Goal: Task Accomplishment & Management: Complete application form

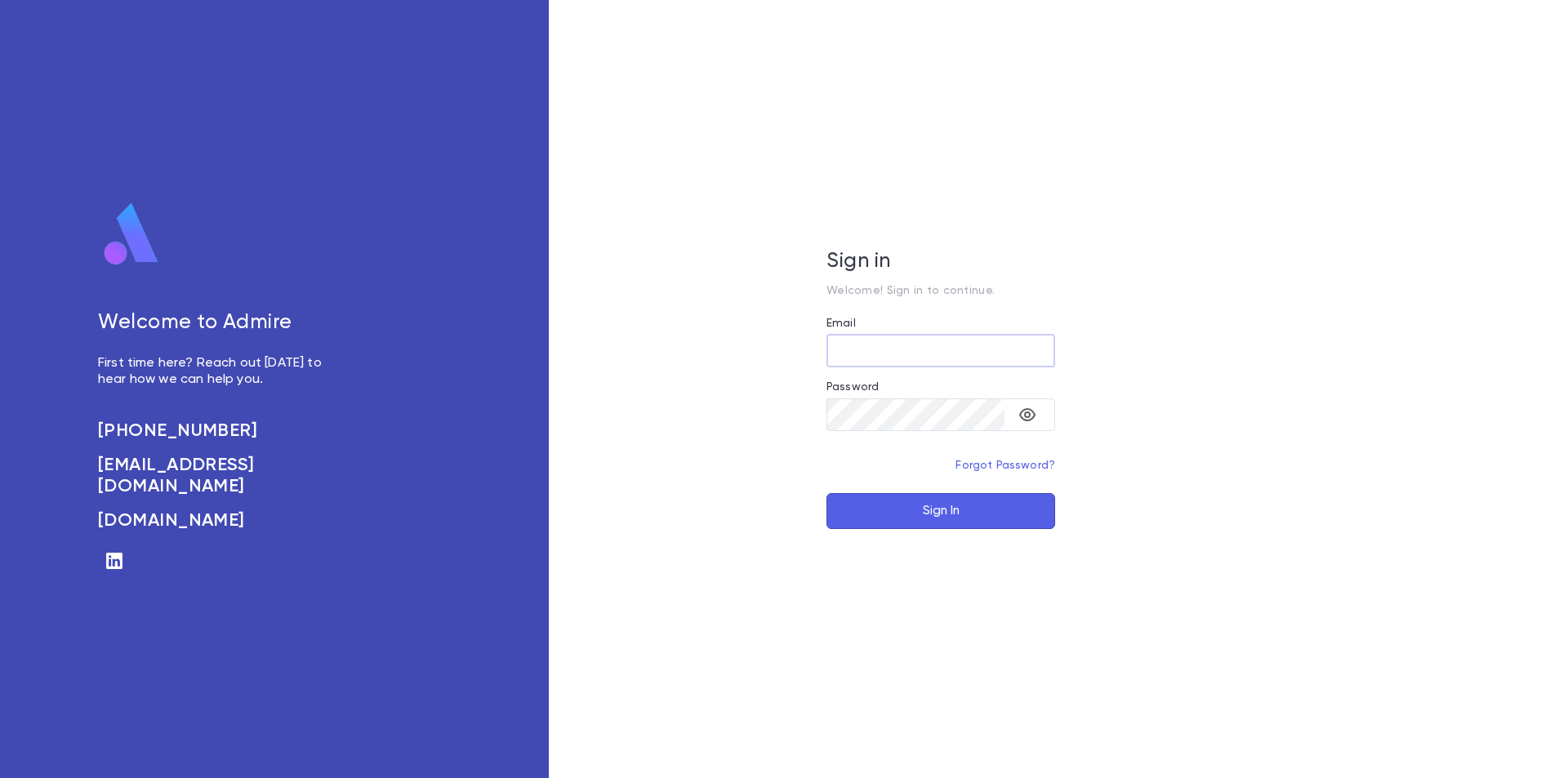
type input "**********"
click at [888, 522] on button "Sign In" at bounding box center [940, 511] width 228 height 36
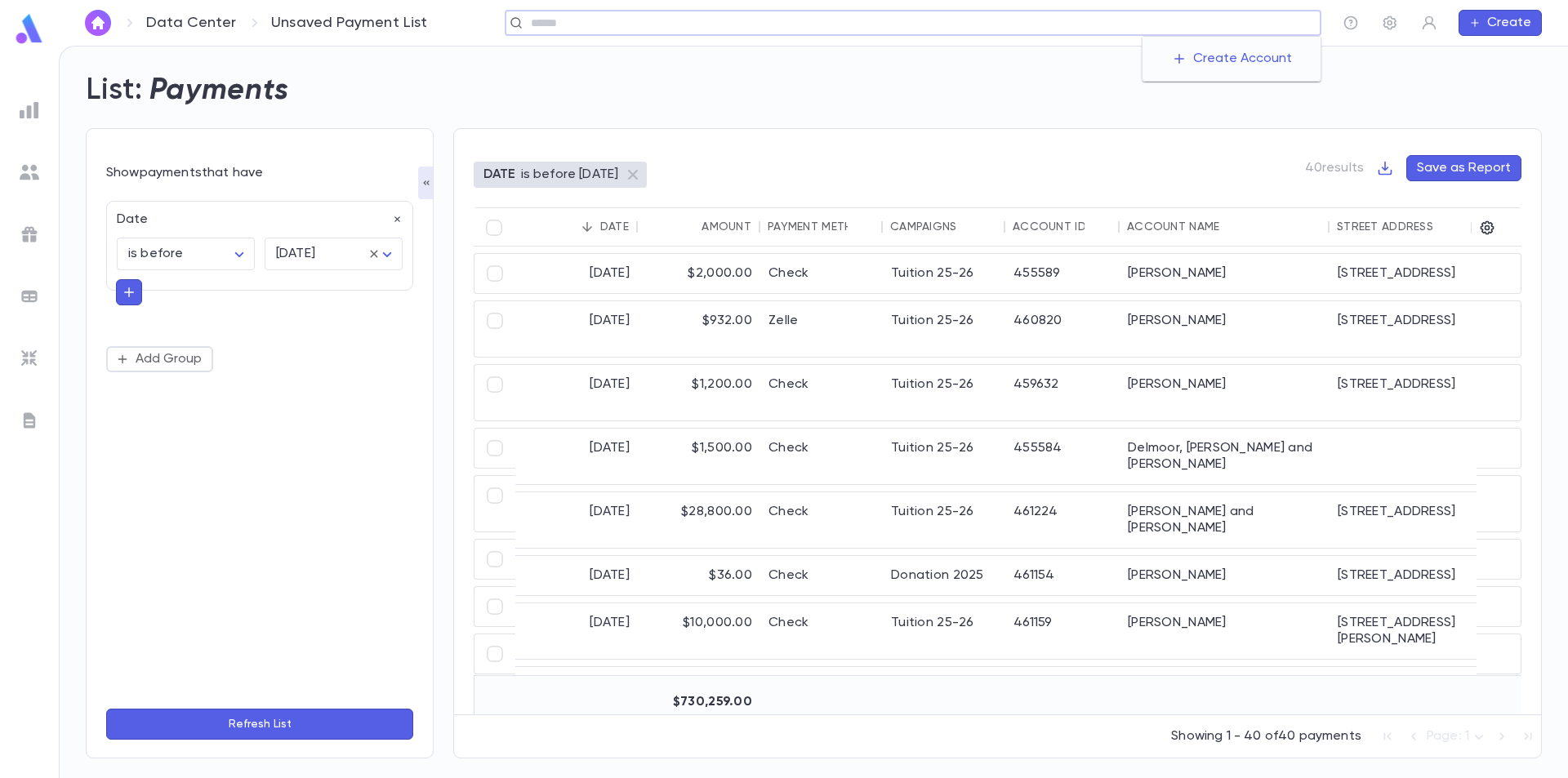
click at [1187, 27] on input "text" at bounding box center [920, 23] width 788 height 16
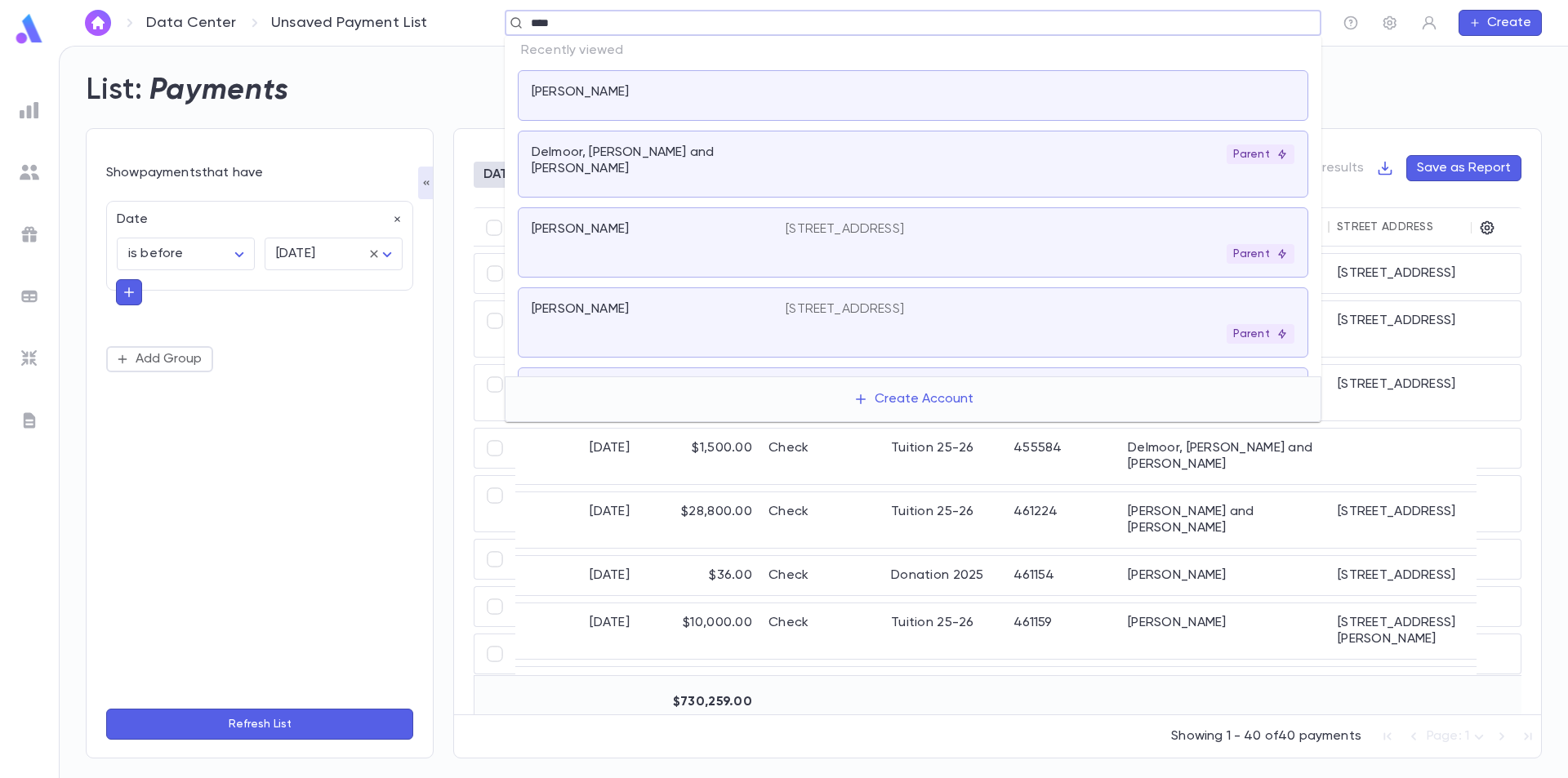
type input "*****"
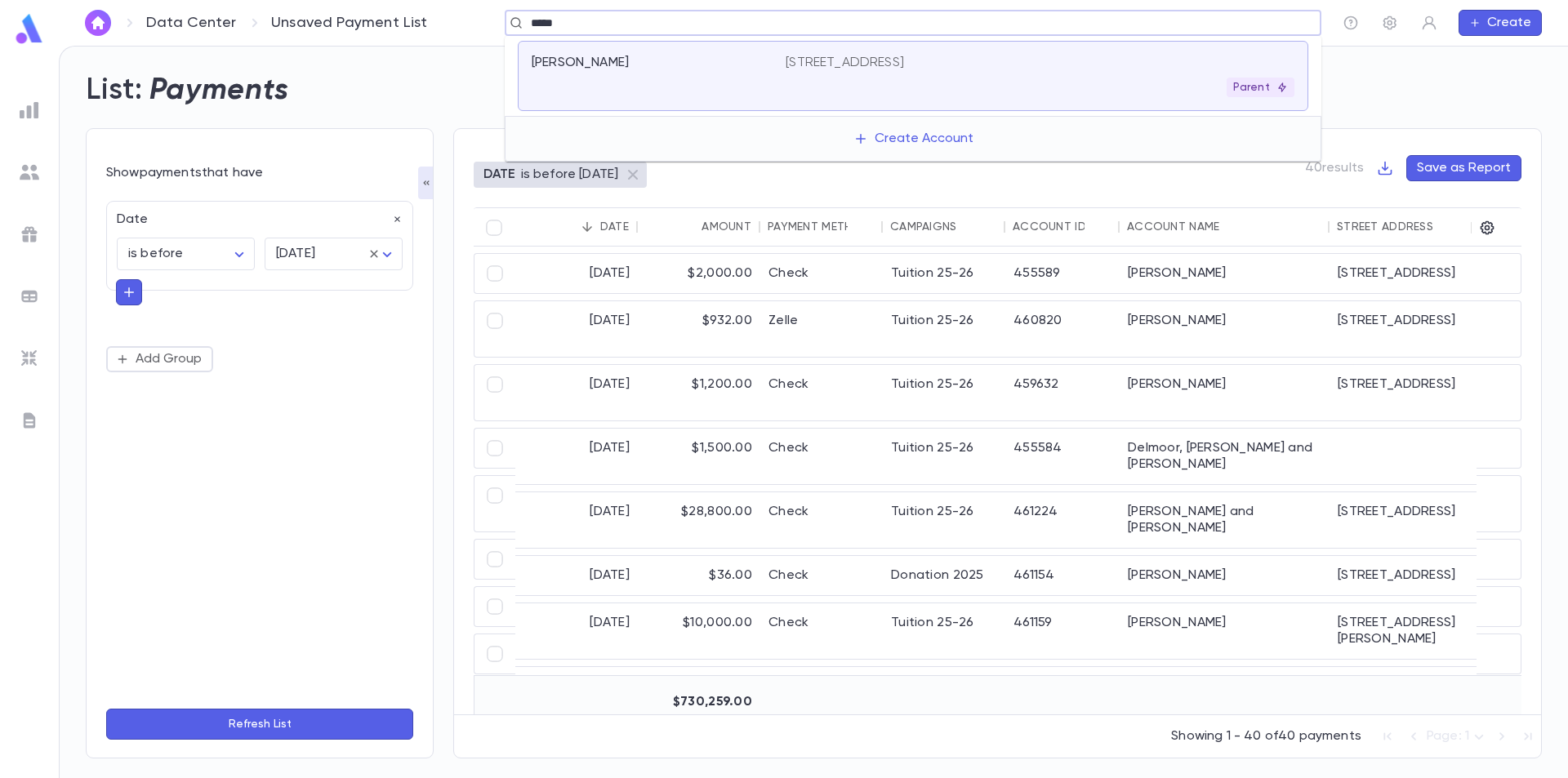
click at [1039, 98] on div "[PERSON_NAME], Ronen [STREET_ADDRESS] Parent" at bounding box center [912, 76] width 791 height 70
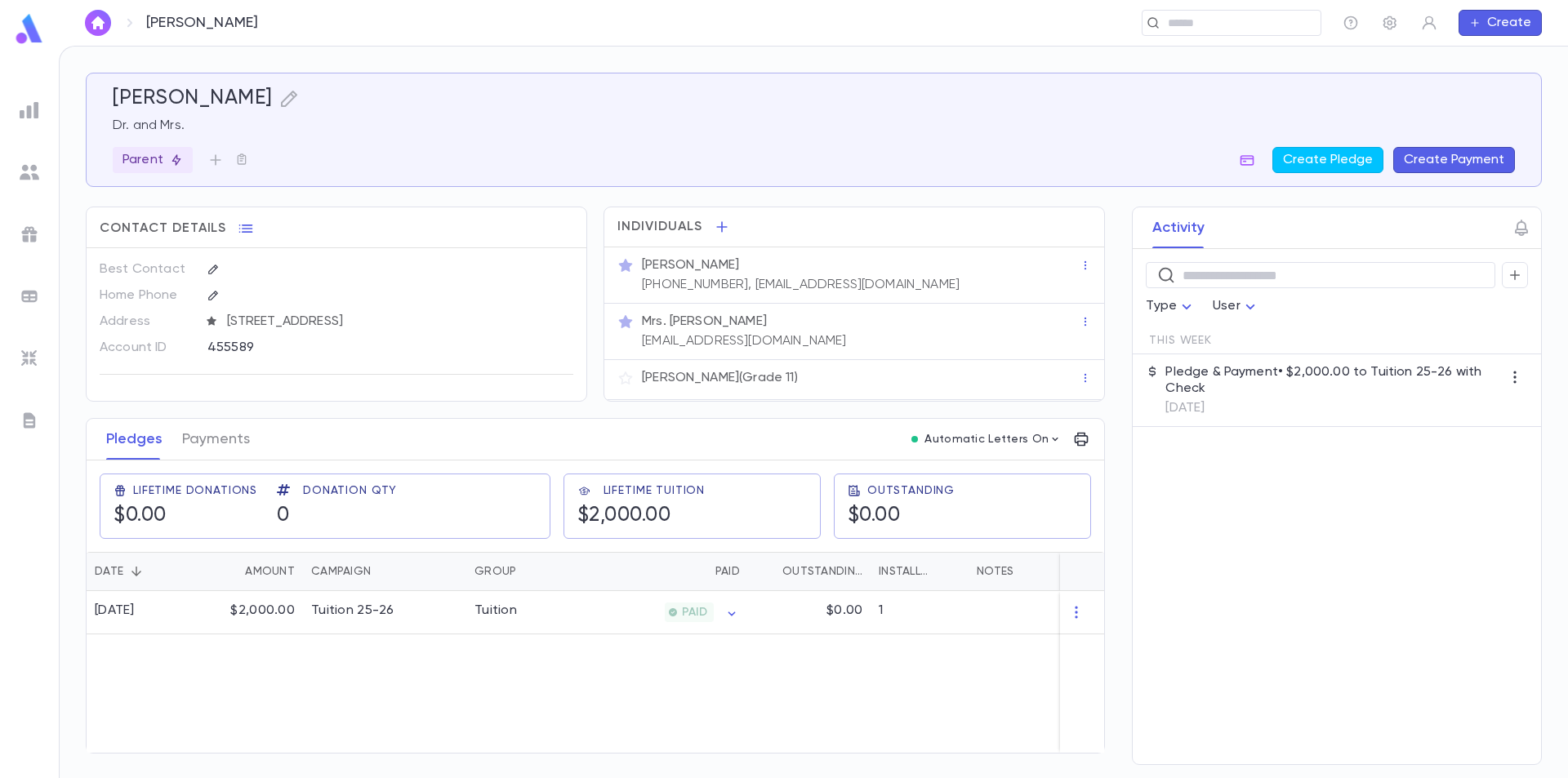
click at [1448, 155] on button "Create Payment" at bounding box center [1454, 160] width 122 height 26
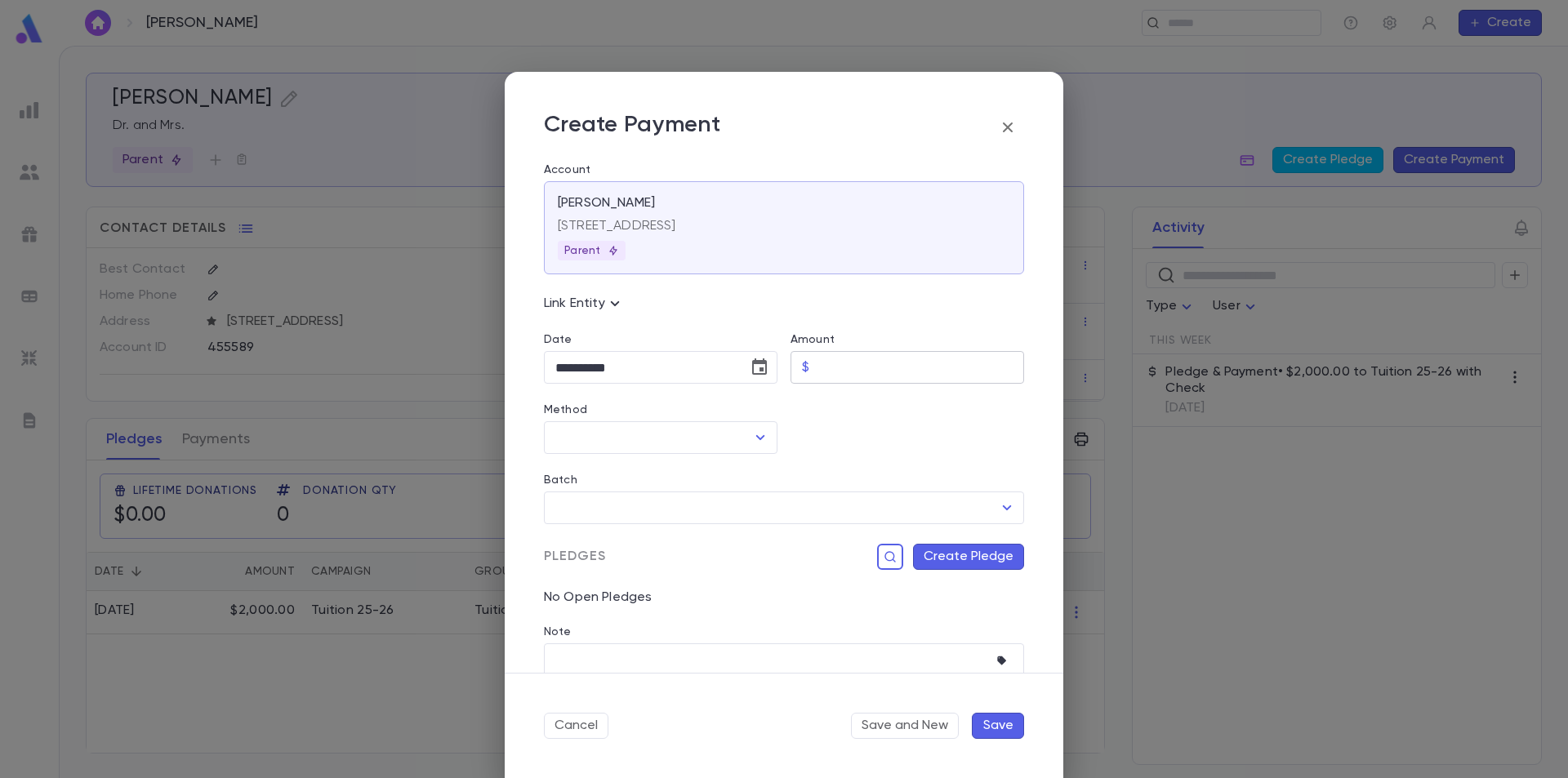
click at [873, 367] on input "Amount" at bounding box center [920, 367] width 209 height 32
type input "******"
click at [859, 443] on div at bounding box center [901, 418] width 247 height 70
click at [936, 555] on button "Create Pledge" at bounding box center [968, 556] width 111 height 26
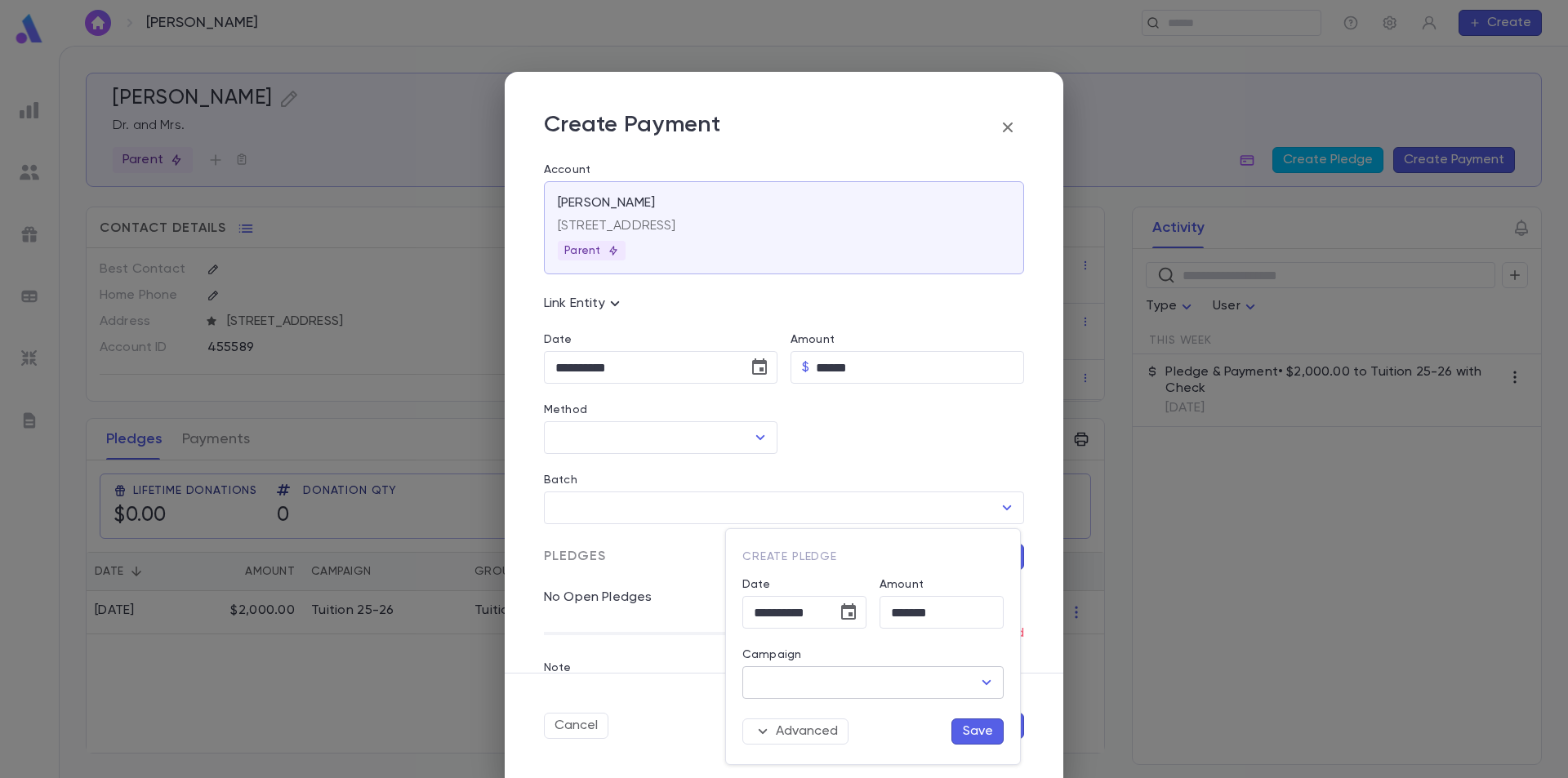
click at [857, 686] on input "Campaign" at bounding box center [860, 682] width 222 height 31
click at [864, 590] on li "Donation 2025" at bounding box center [872, 582] width 261 height 26
type input "**********"
click at [989, 729] on button "Save" at bounding box center [978, 731] width 52 height 26
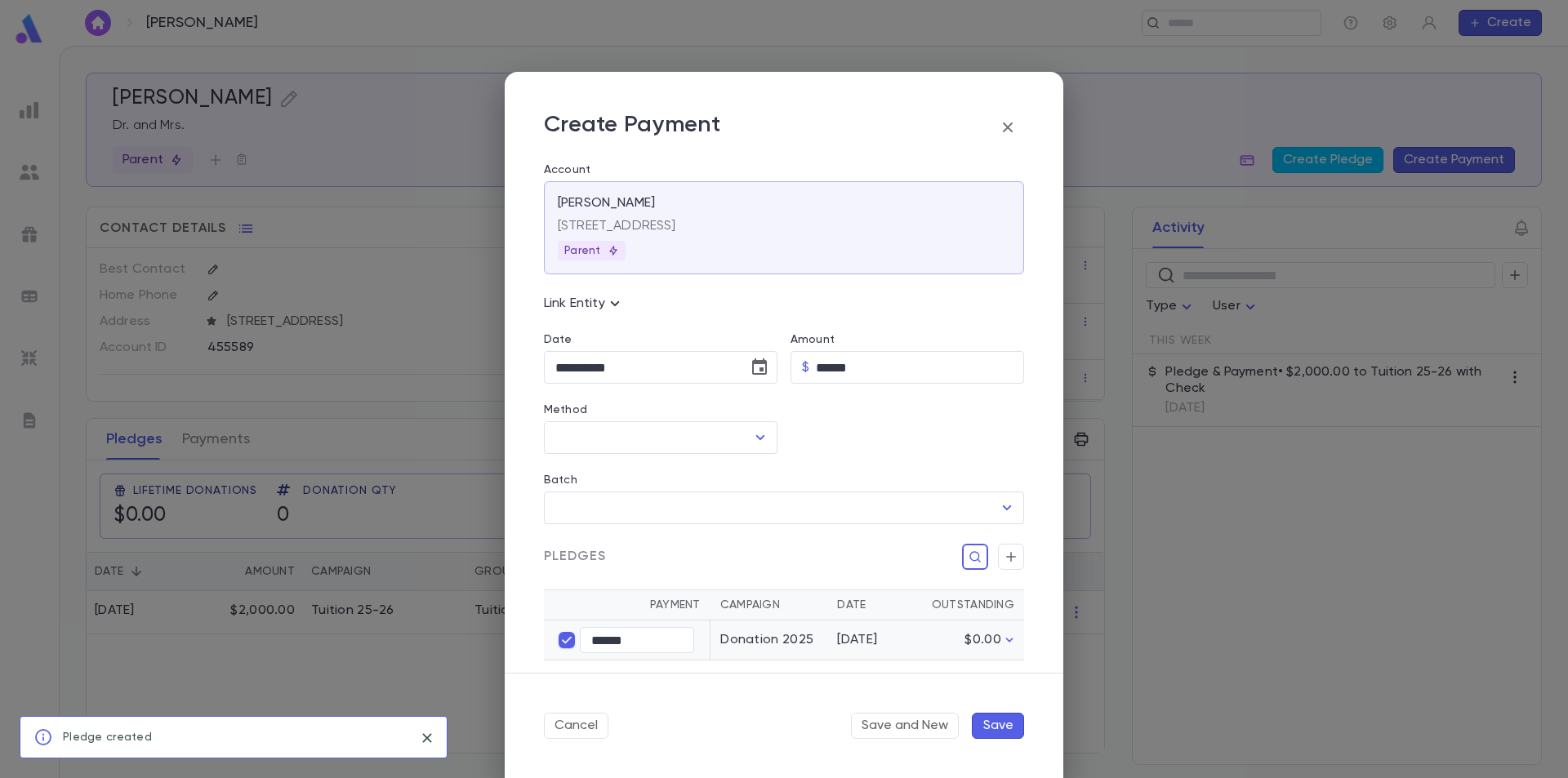
click at [1017, 737] on button "Save" at bounding box center [998, 726] width 52 height 26
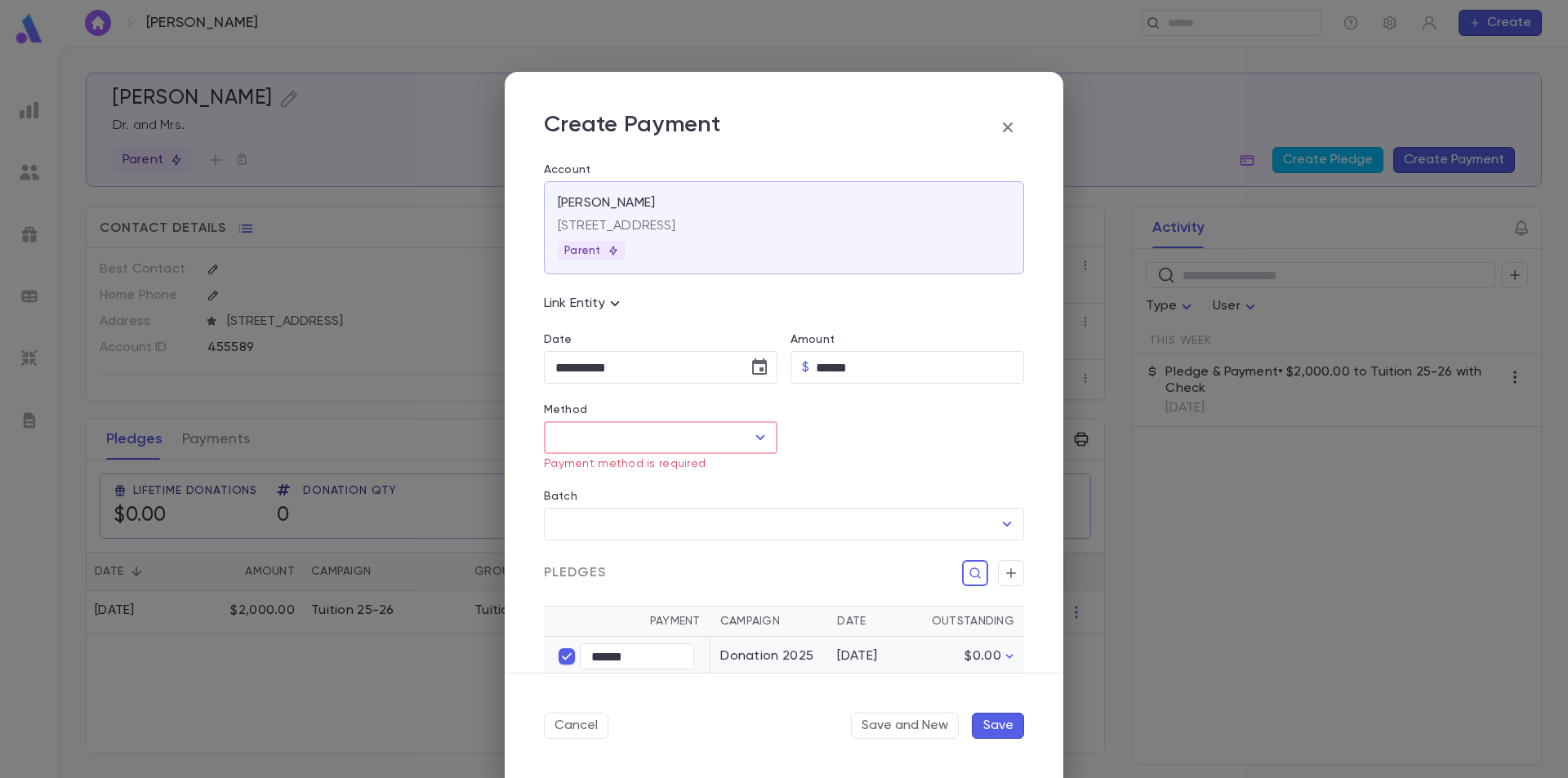
click at [617, 439] on input "Method" at bounding box center [648, 437] width 195 height 31
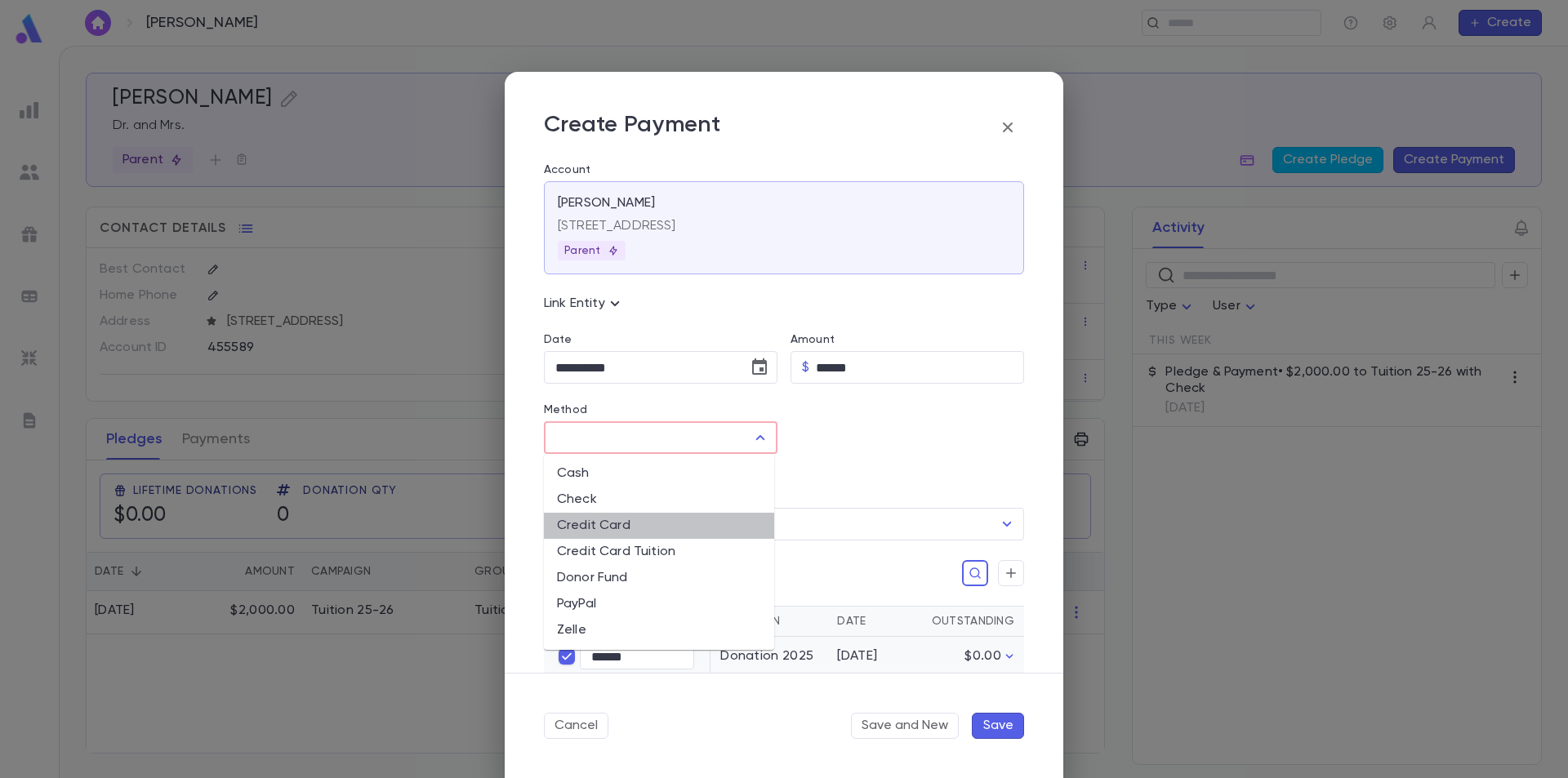
click at [618, 521] on li "Credit Card" at bounding box center [659, 526] width 230 height 26
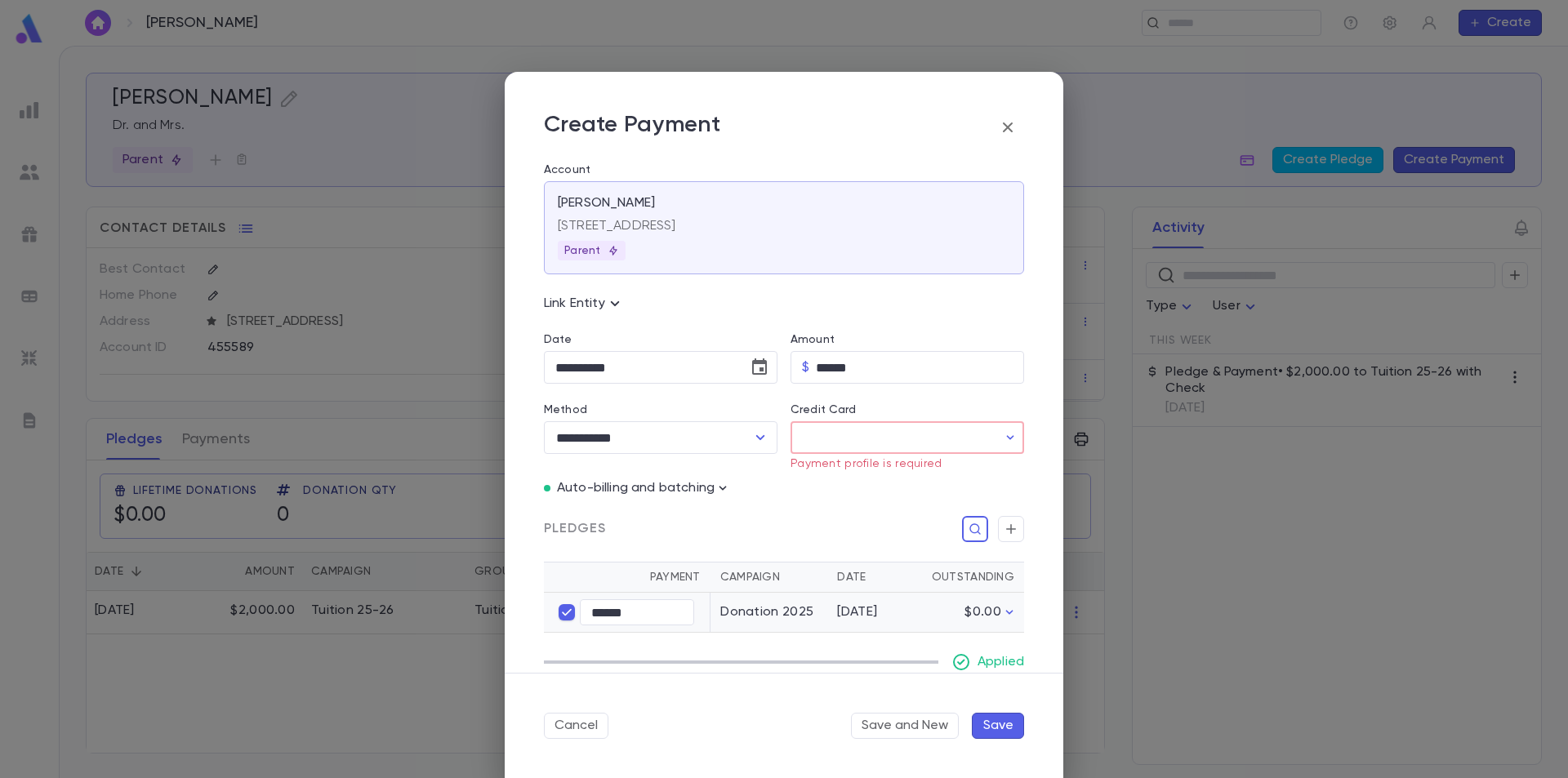
click at [838, 436] on input "Credit Card" at bounding box center [893, 438] width 207 height 32
drag, startPoint x: 754, startPoint y: 497, endPoint x: 754, endPoint y: 464, distance: 33.0
click at [754, 495] on div at bounding box center [784, 389] width 1568 height 778
click at [750, 433] on icon "Open" at bounding box center [760, 437] width 20 height 20
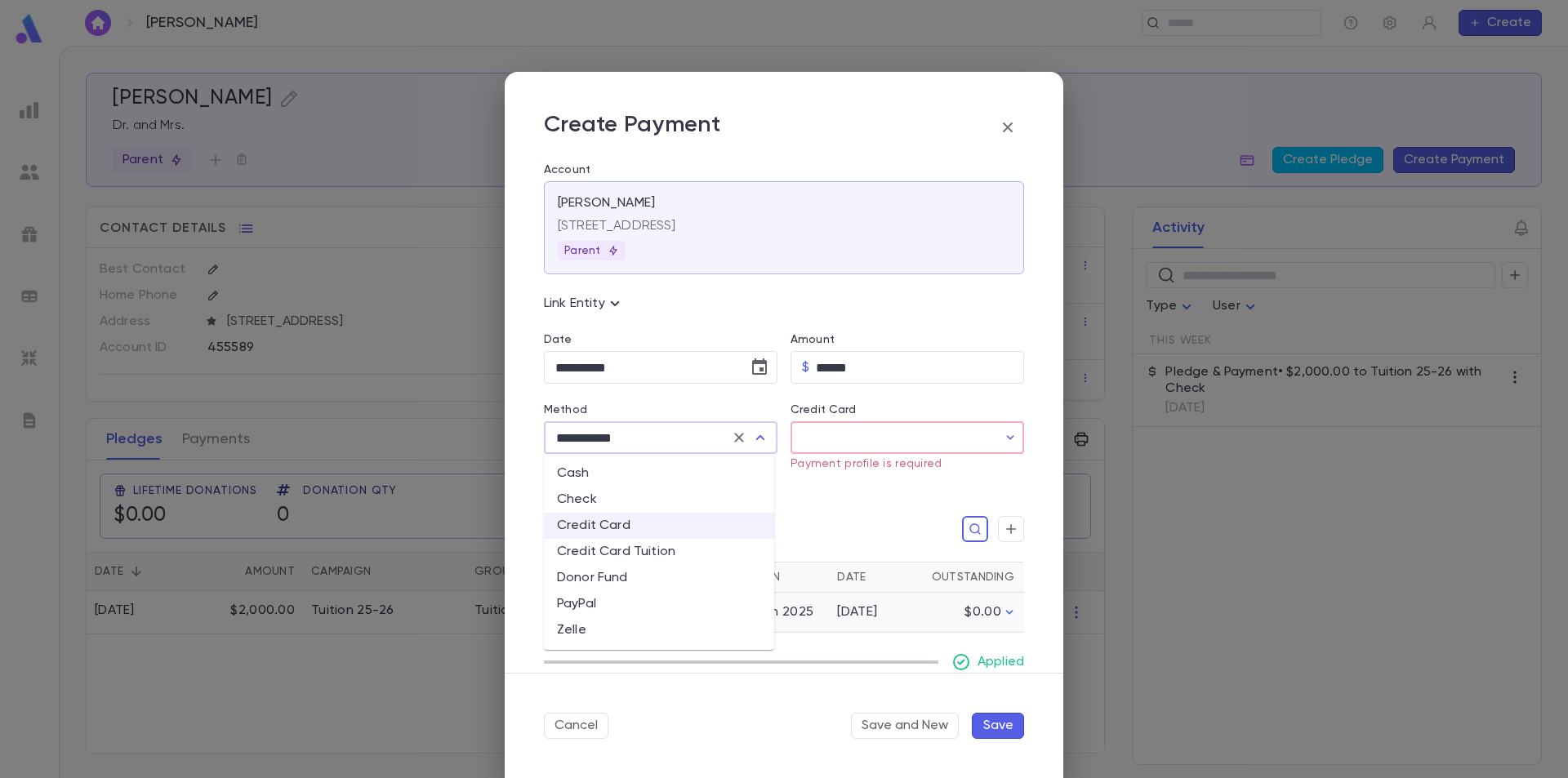
click at [647, 492] on li "Check" at bounding box center [659, 499] width 230 height 26
type input "*****"
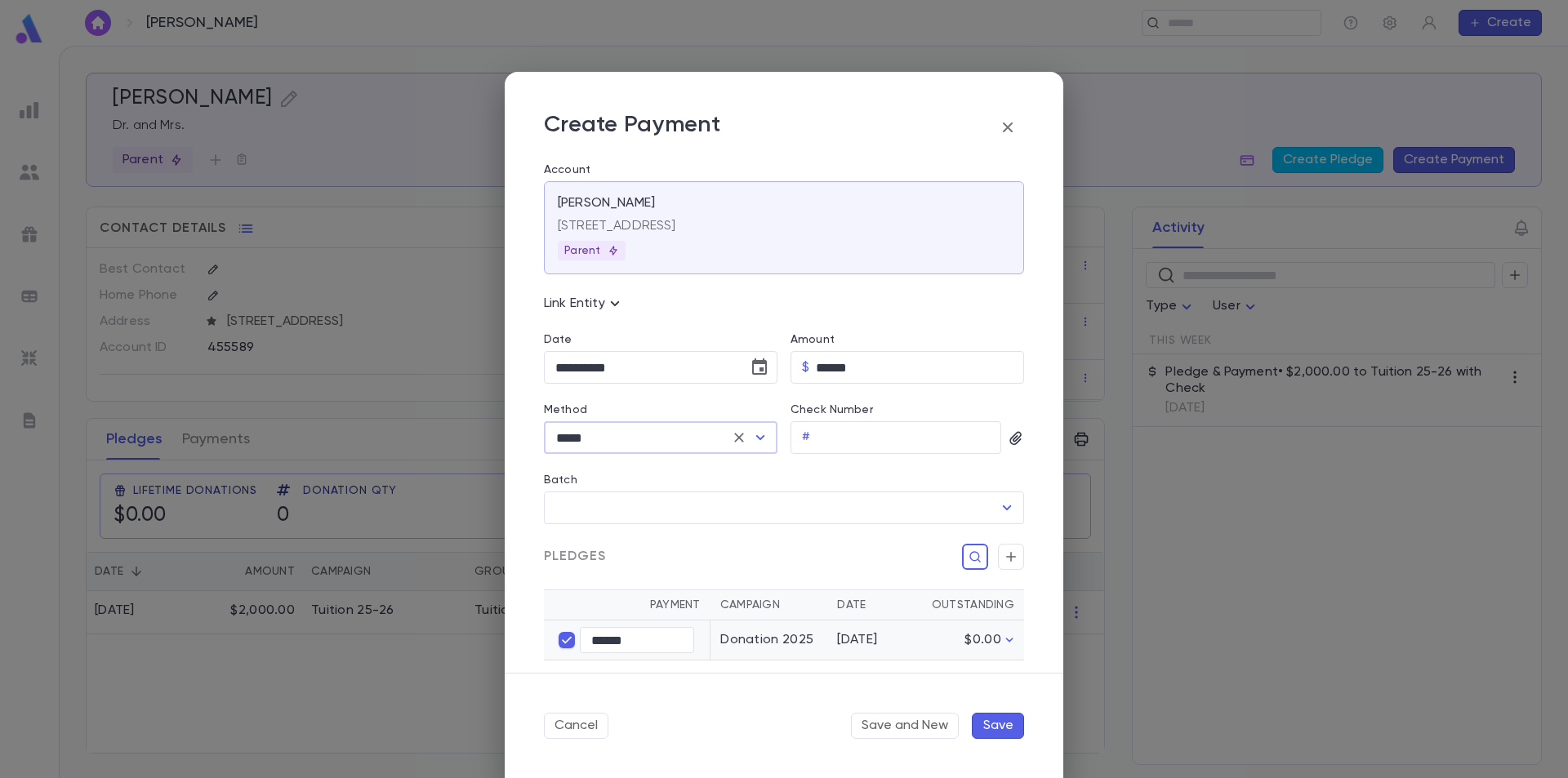
click at [812, 469] on div "Batch ​" at bounding box center [777, 488] width 493 height 70
click at [995, 716] on button "Save" at bounding box center [998, 726] width 52 height 26
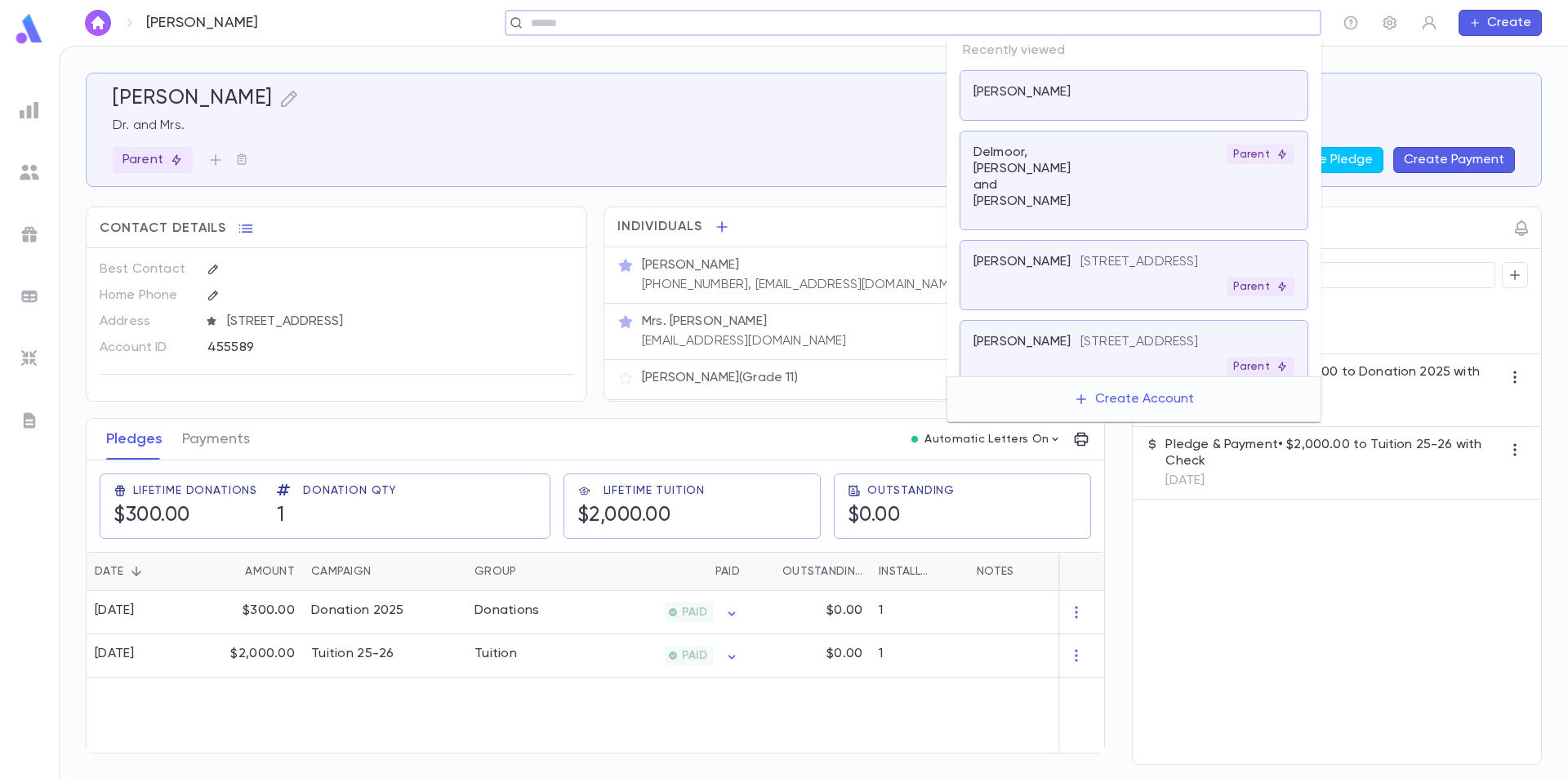
click at [1196, 25] on input "text" at bounding box center [907, 23] width 763 height 16
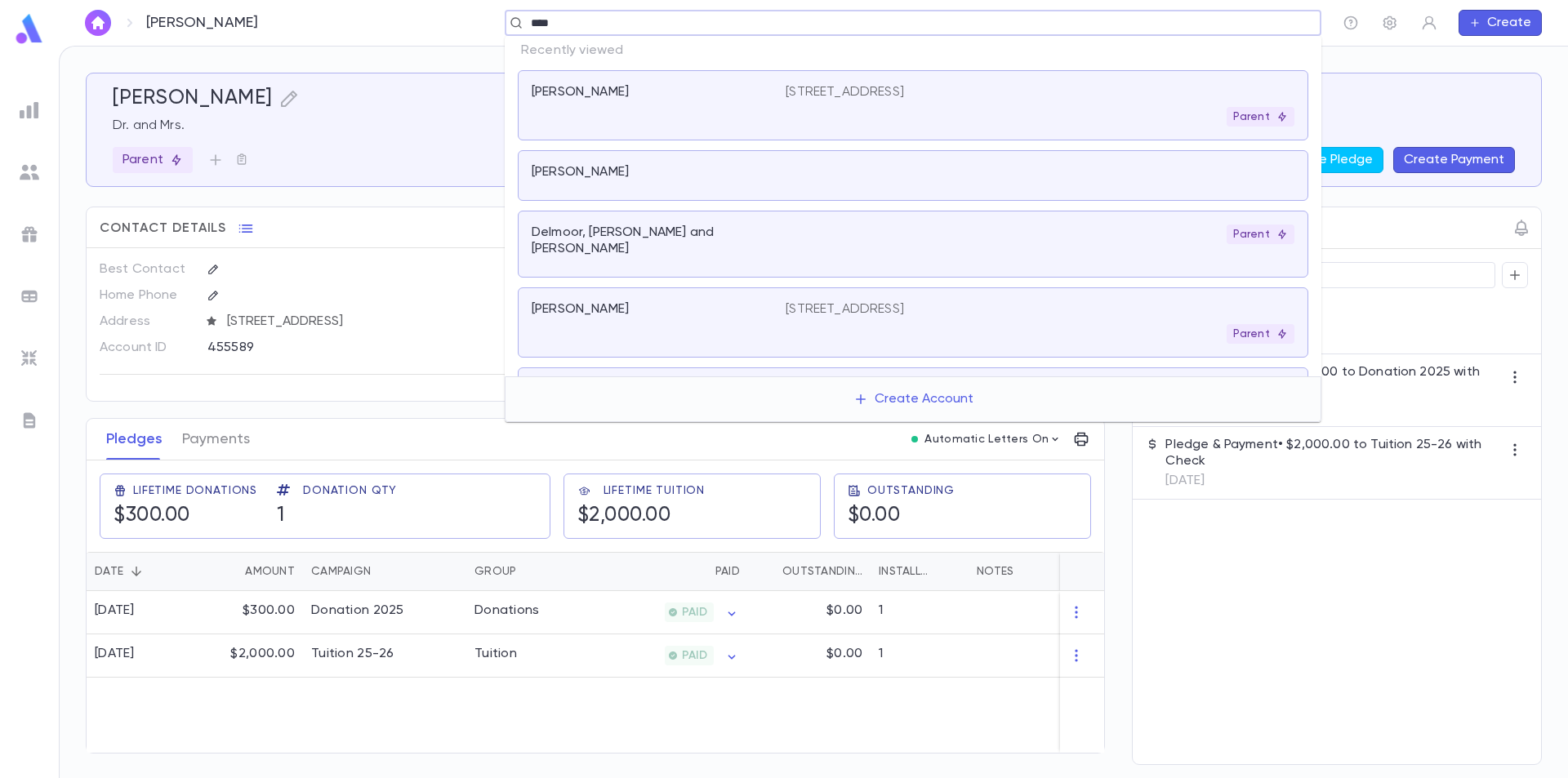
type input "*****"
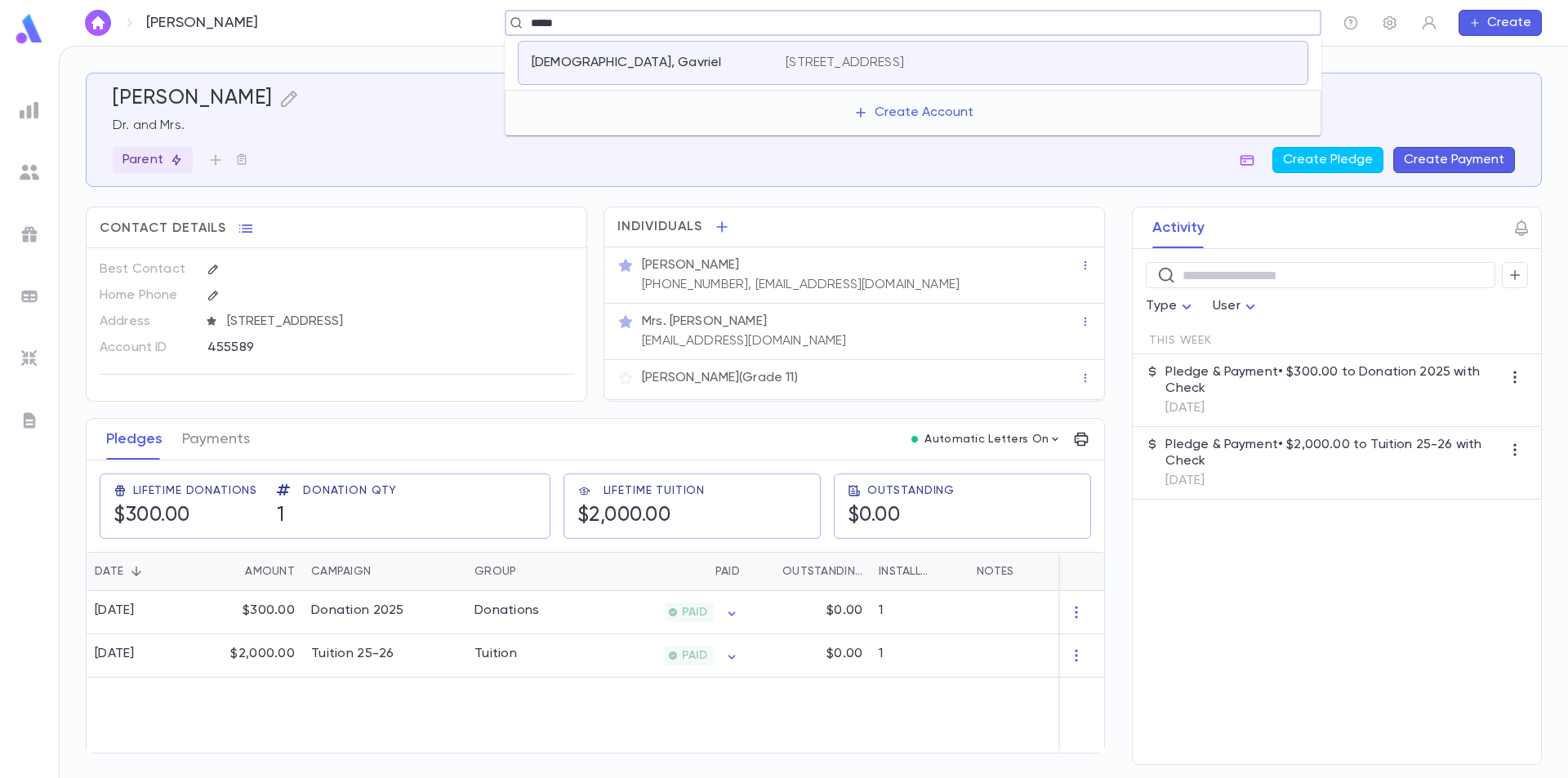
click at [935, 73] on div "[DEMOGRAPHIC_DATA], Gavriel [STREET_ADDRESS]" at bounding box center [912, 63] width 791 height 44
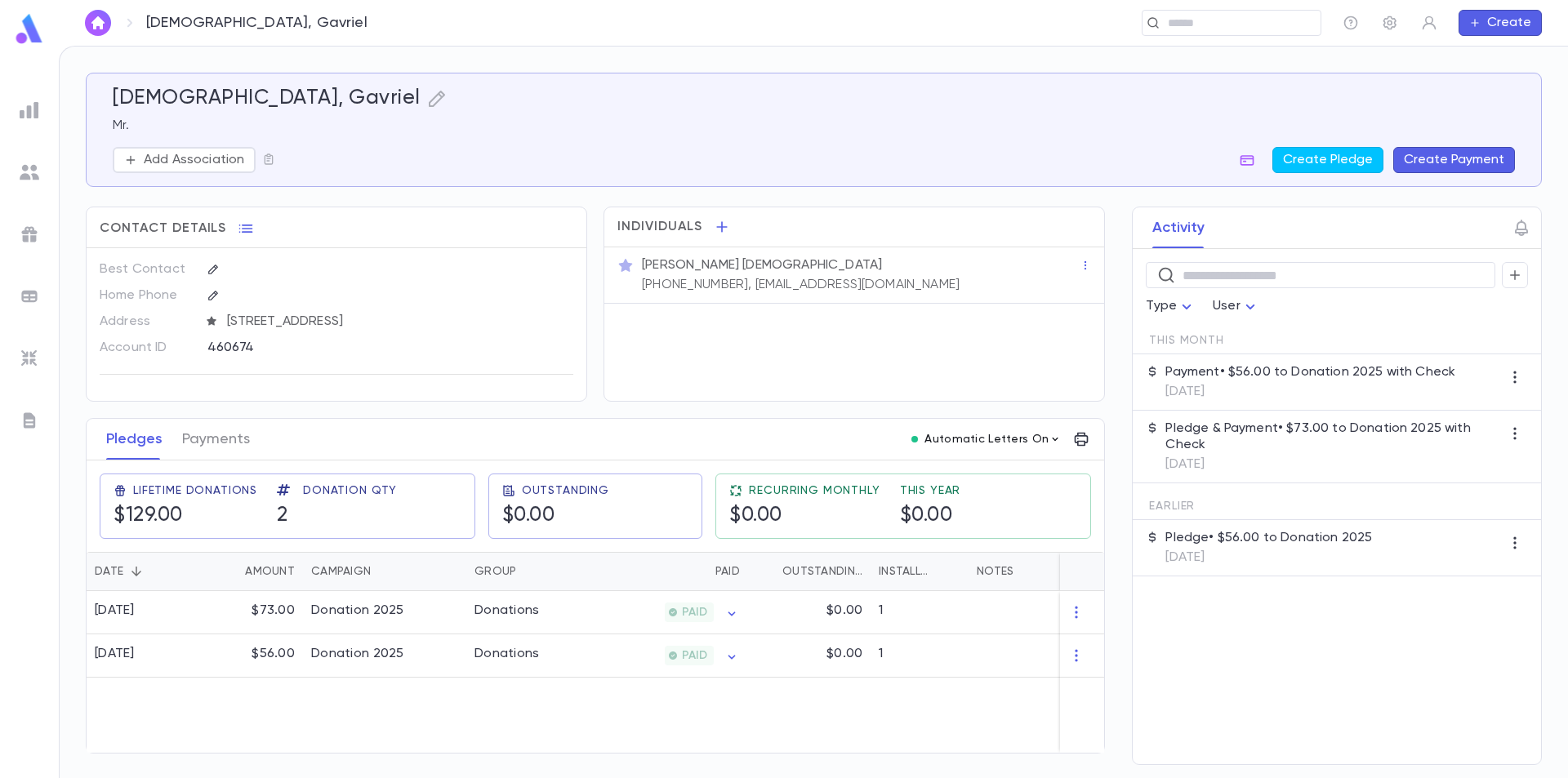
click at [1007, 435] on p "Automatic Letters On" at bounding box center [986, 439] width 124 height 13
click at [996, 422] on div at bounding box center [784, 389] width 1568 height 778
click at [996, 422] on div "Pledges Payments Automatic Letters On" at bounding box center [596, 439] width 1018 height 42
click at [1461, 168] on button "Create Payment" at bounding box center [1454, 160] width 122 height 26
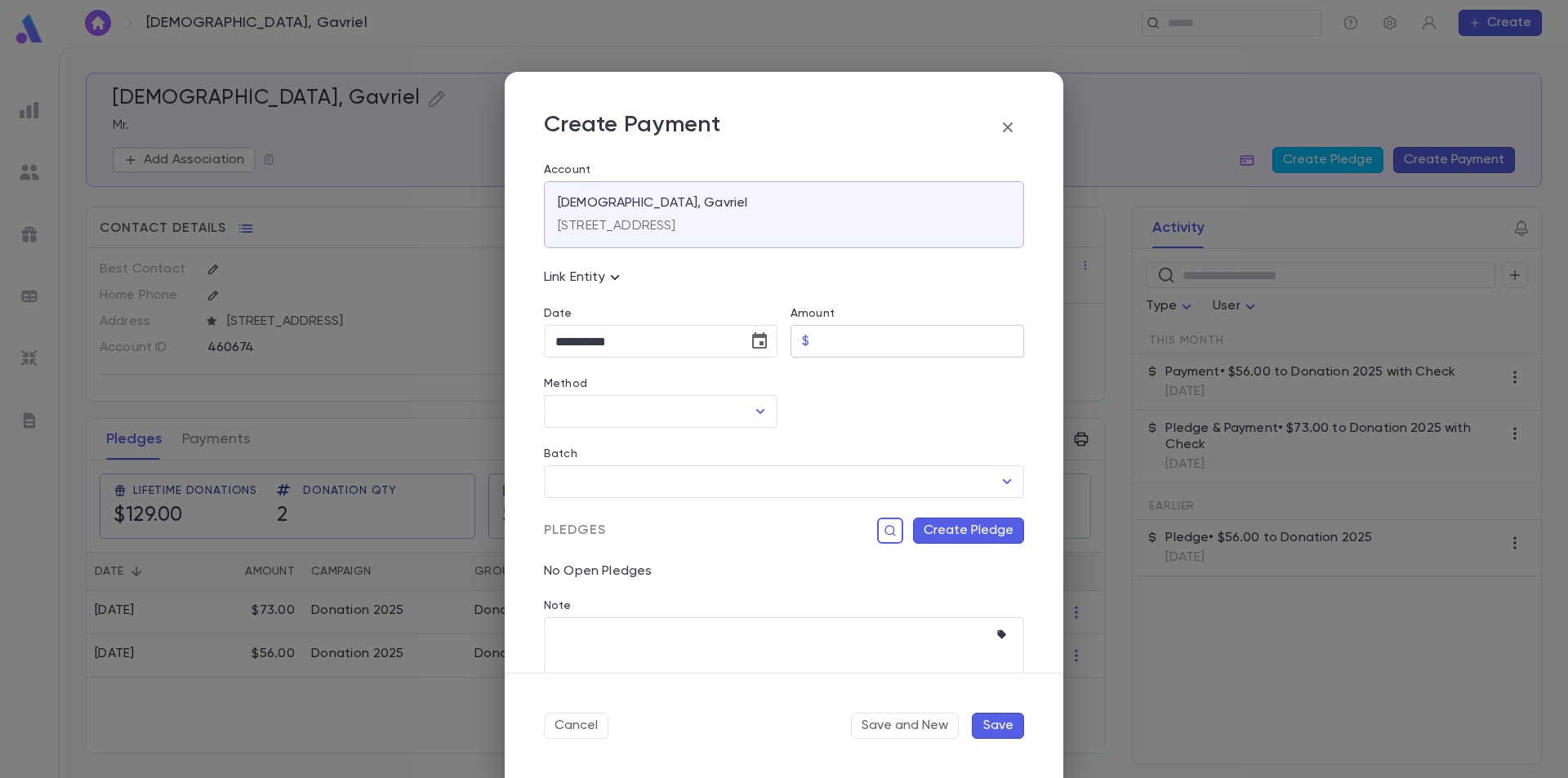
click at [841, 338] on input "Amount" at bounding box center [920, 341] width 209 height 32
type input "*****"
click at [925, 440] on div "Batch ​" at bounding box center [777, 462] width 493 height 70
click at [690, 395] on div "Method" at bounding box center [661, 385] width 234 height 18
click at [691, 410] on input "Method" at bounding box center [648, 411] width 195 height 31
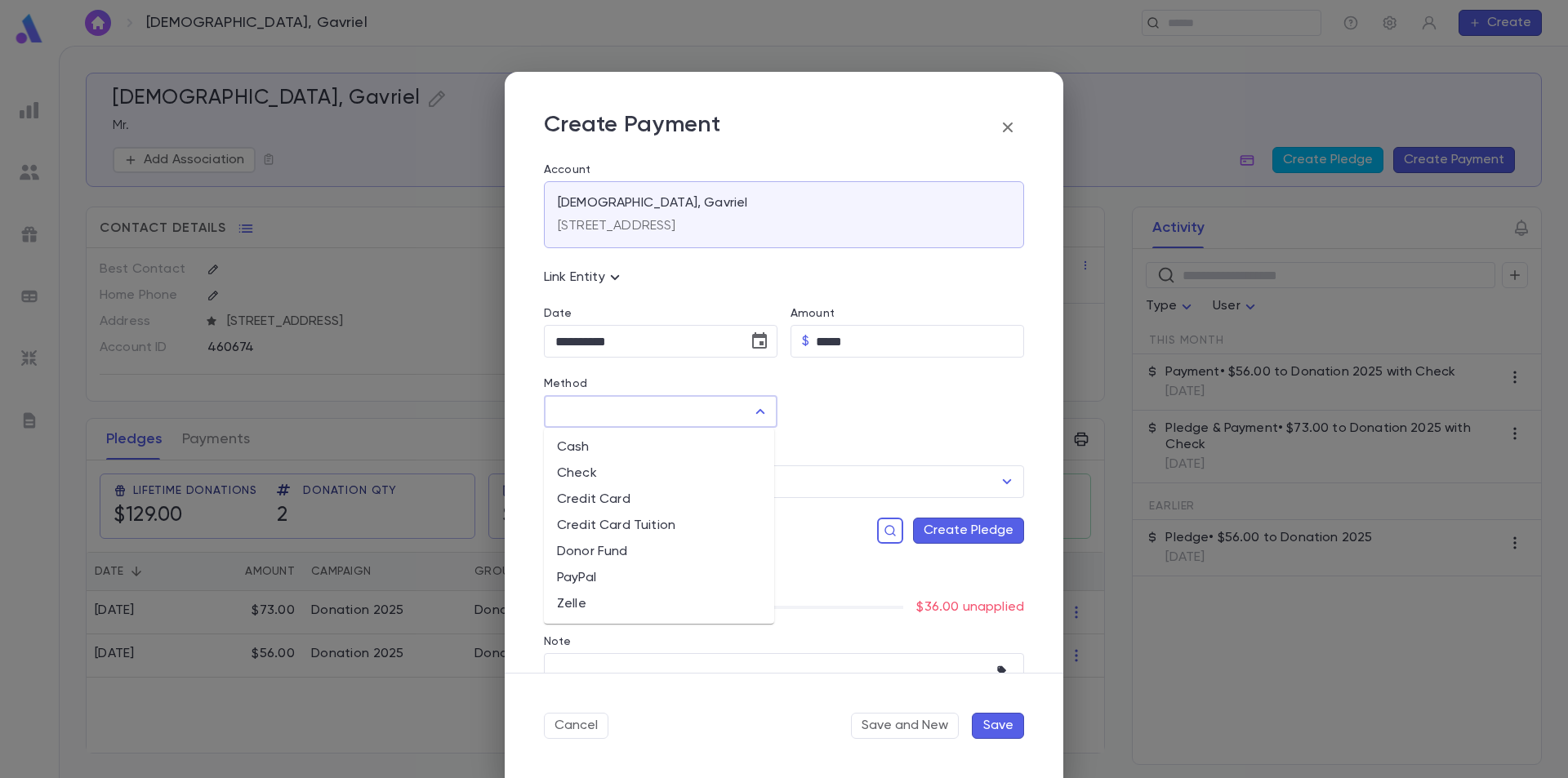
click at [672, 468] on li "Check" at bounding box center [659, 473] width 230 height 26
type input "*****"
click at [974, 533] on button "Create Pledge" at bounding box center [968, 530] width 111 height 26
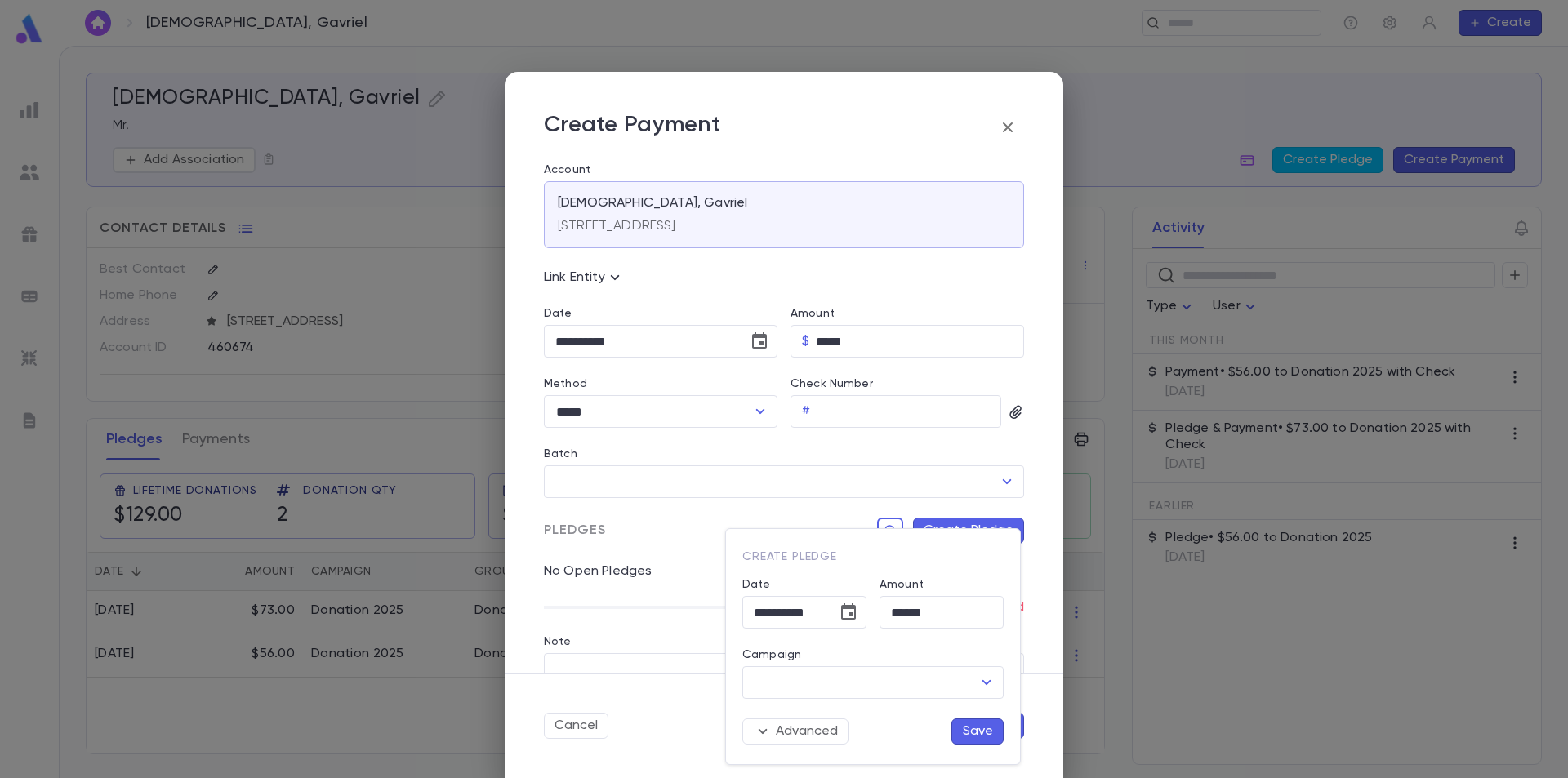
click at [978, 736] on button "Save" at bounding box center [978, 731] width 52 height 26
click at [879, 684] on input "Campaign" at bounding box center [860, 682] width 222 height 31
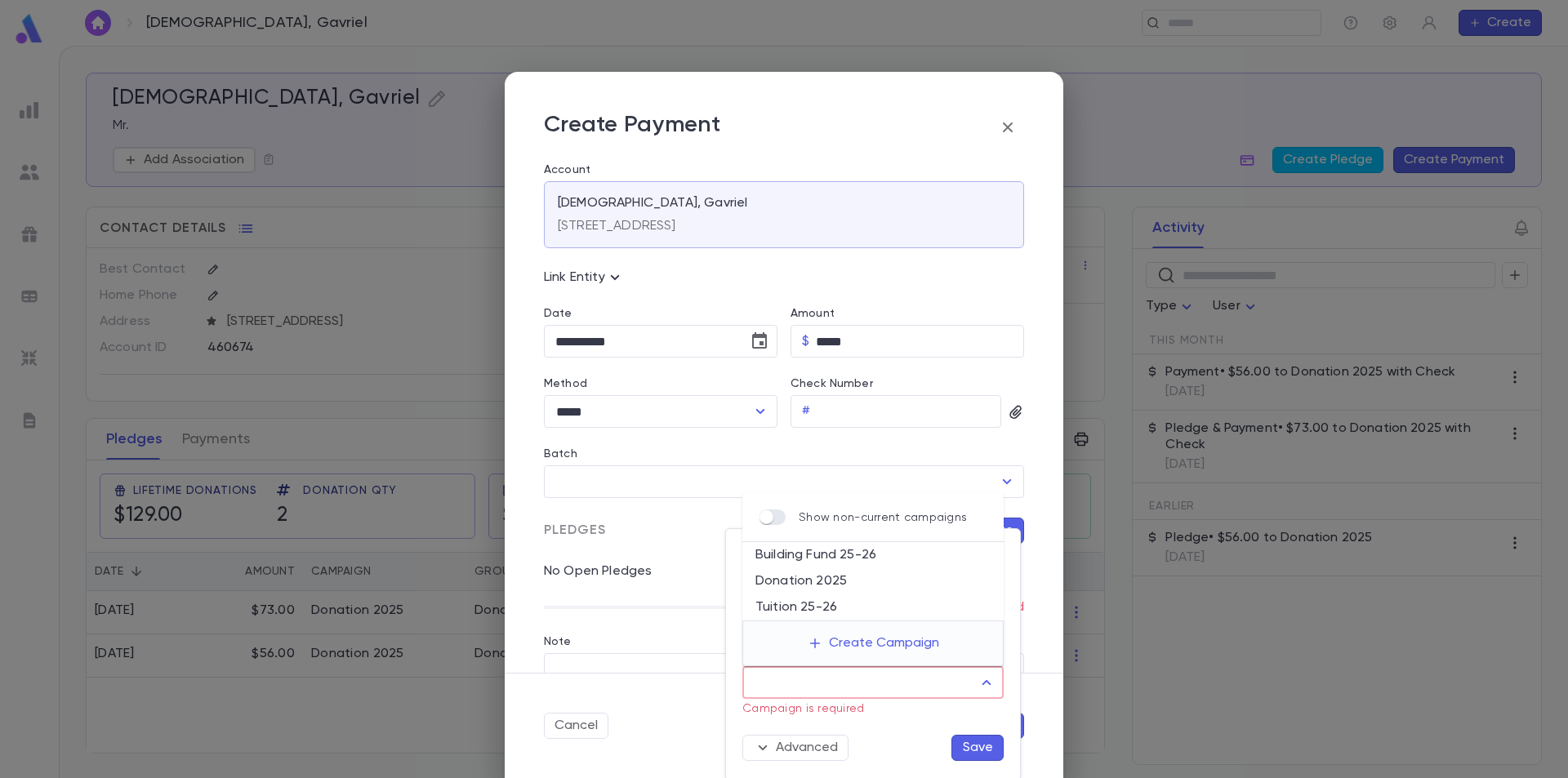
click at [883, 586] on li "Donation 2025" at bounding box center [872, 582] width 261 height 26
type input "**********"
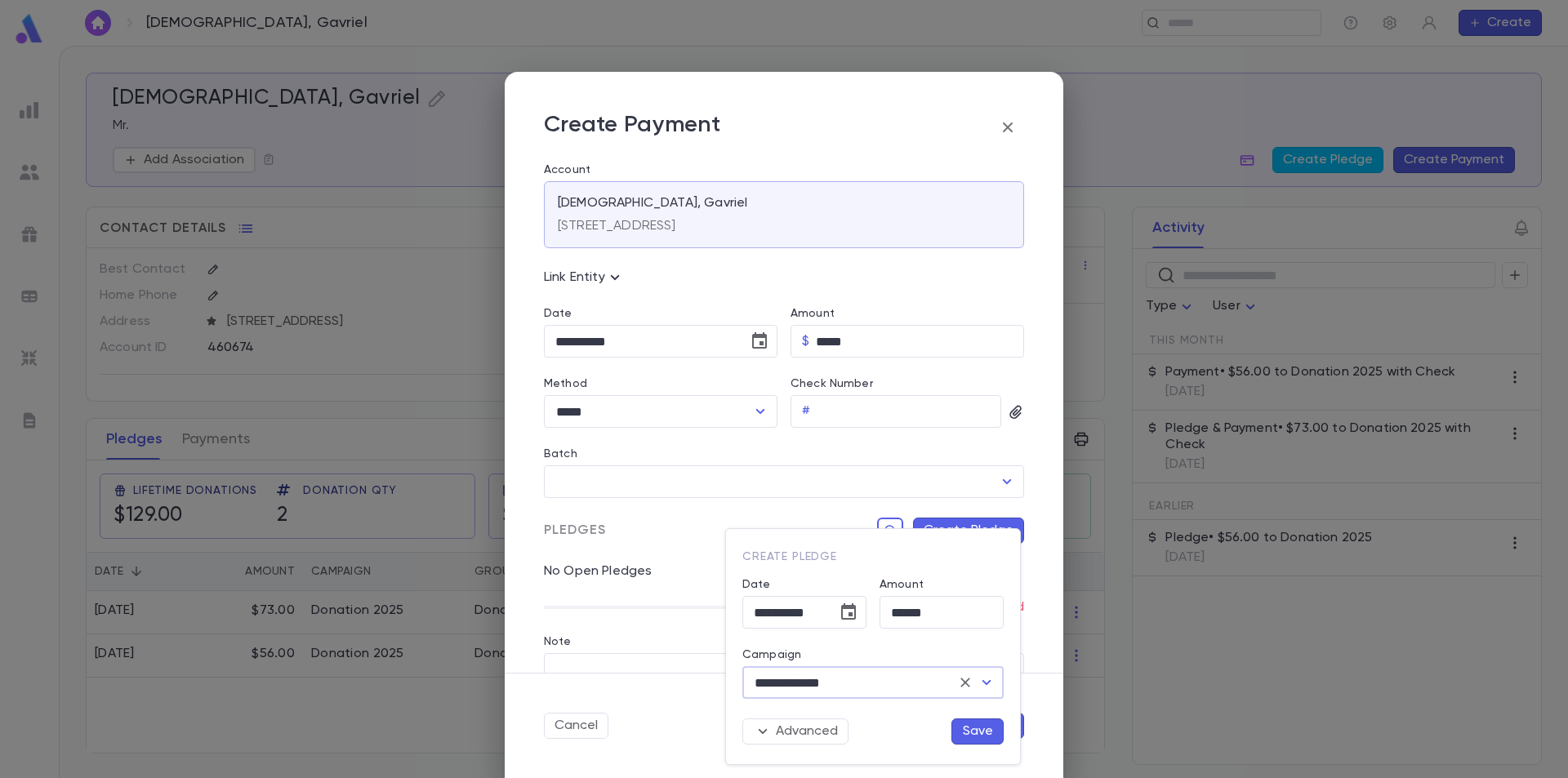
click at [973, 735] on button "Save" at bounding box center [978, 731] width 52 height 26
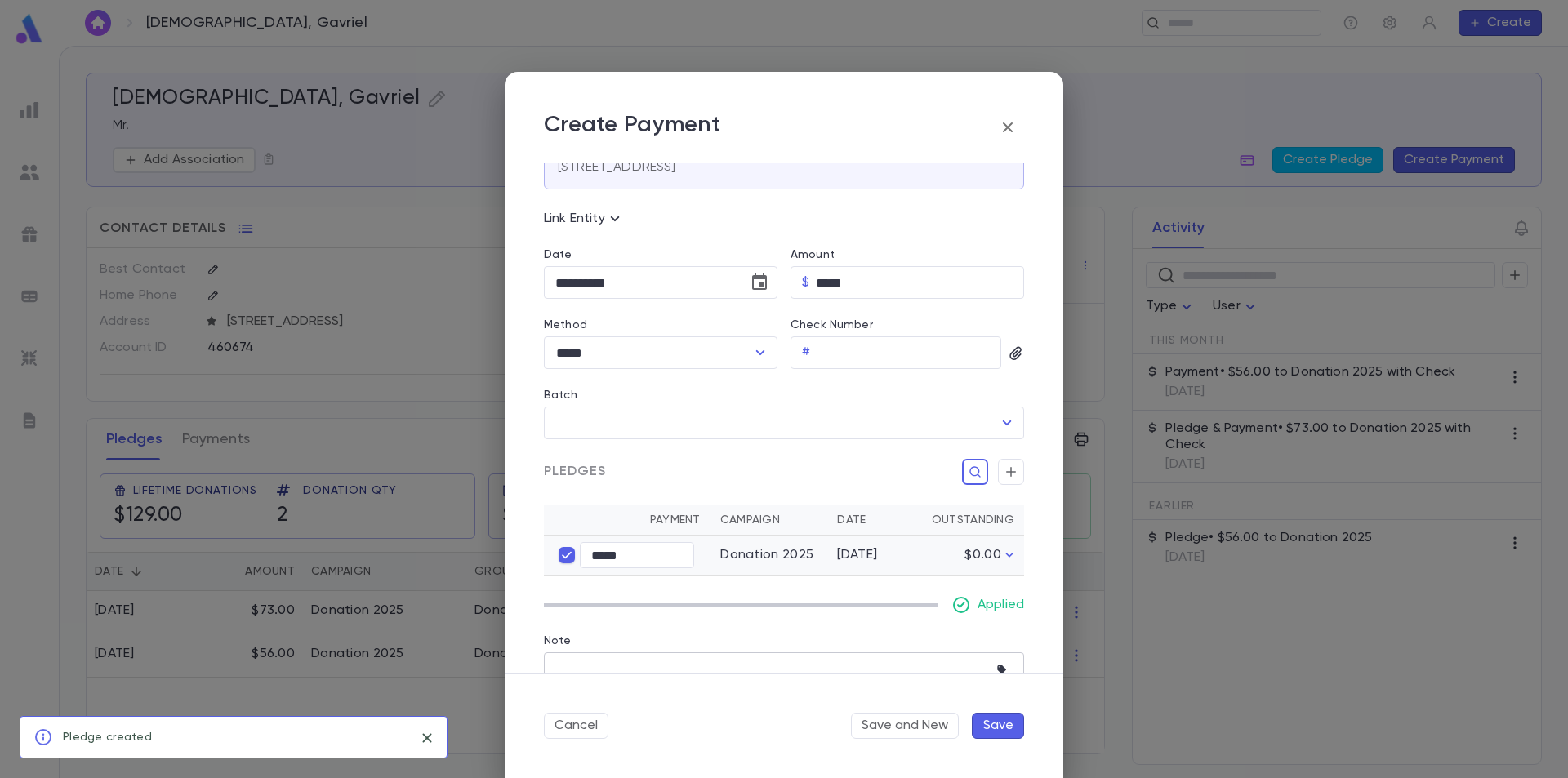
scroll to position [128, 0]
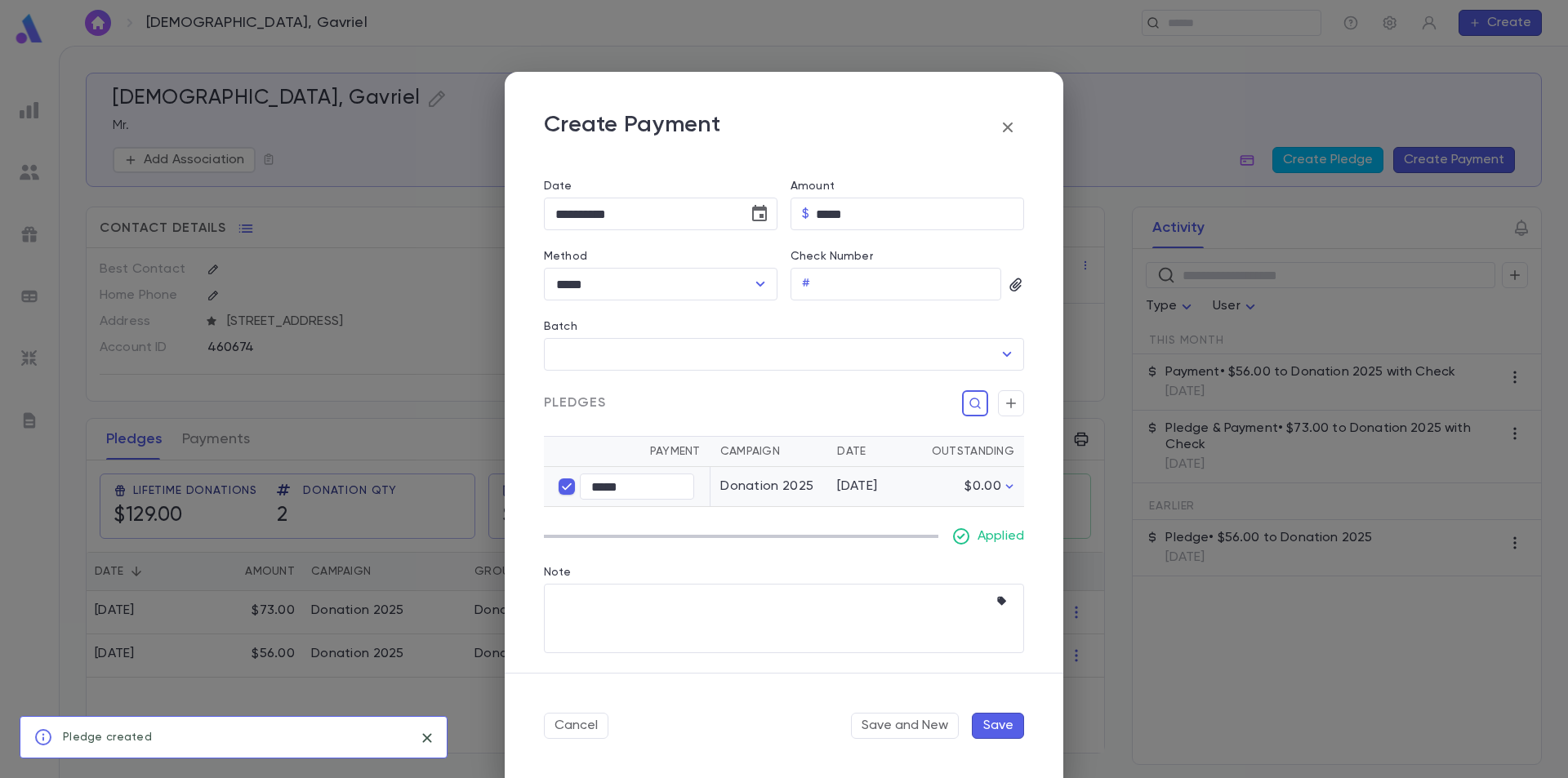
click at [995, 727] on button "Save" at bounding box center [998, 726] width 52 height 26
